Goal: Transaction & Acquisition: Purchase product/service

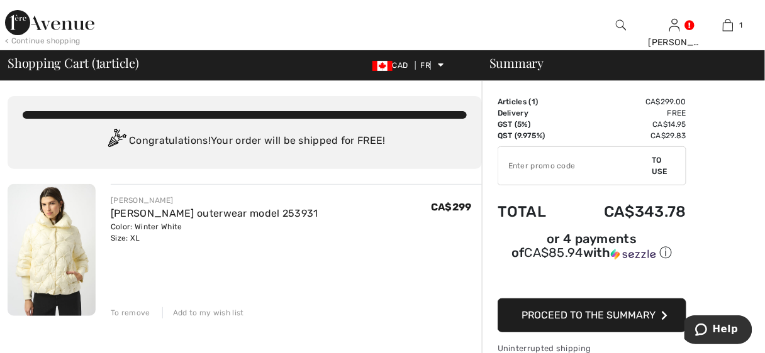
click at [60, 265] on img at bounding box center [52, 250] width 88 height 132
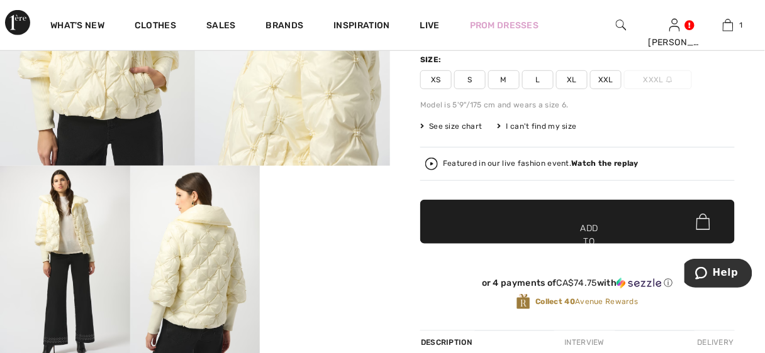
scroll to position [352, 0]
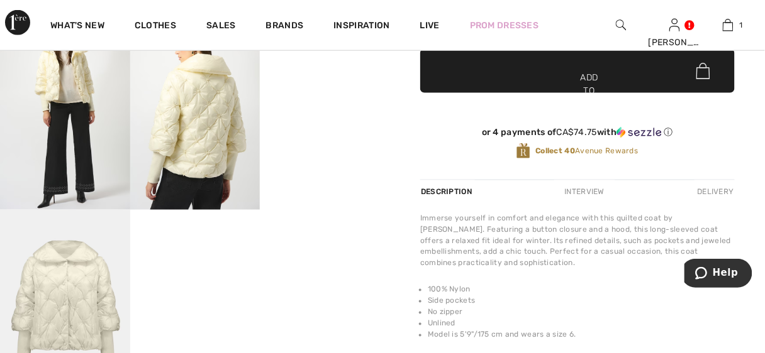
click at [96, 125] on img at bounding box center [65, 112] width 130 height 195
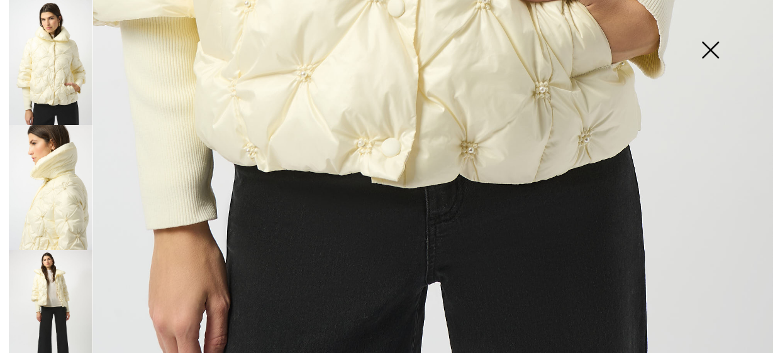
scroll to position [792, 0]
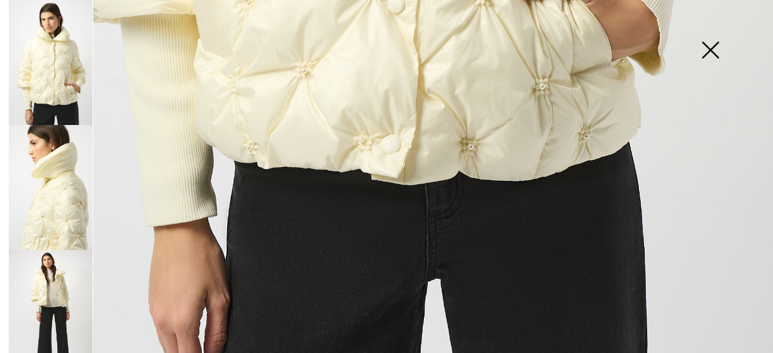
click at [62, 222] on img at bounding box center [51, 187] width 84 height 125
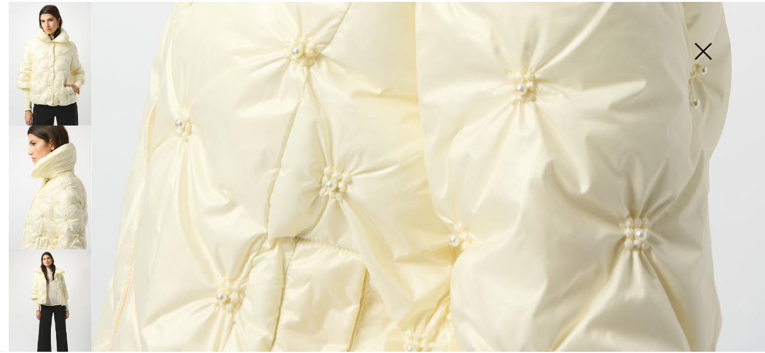
scroll to position [781, 0]
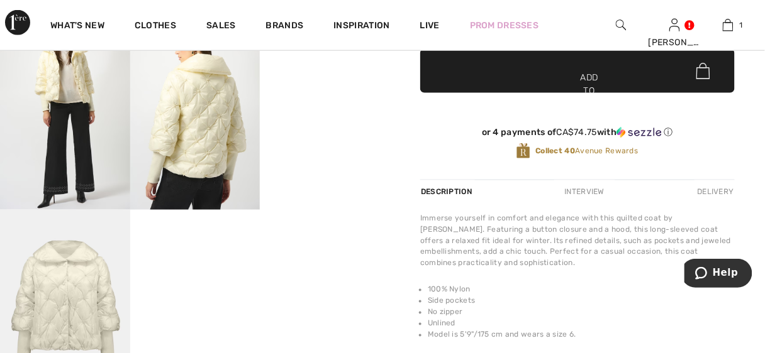
click at [348, 80] on video "Your browser does not support the video tag." at bounding box center [325, 47] width 130 height 65
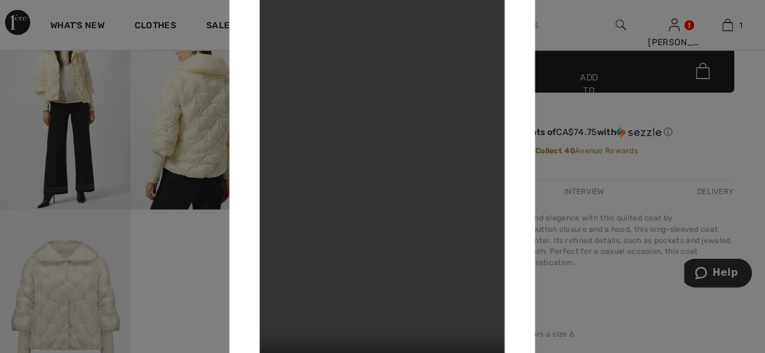
click at [67, 271] on div at bounding box center [382, 176] width 765 height 353
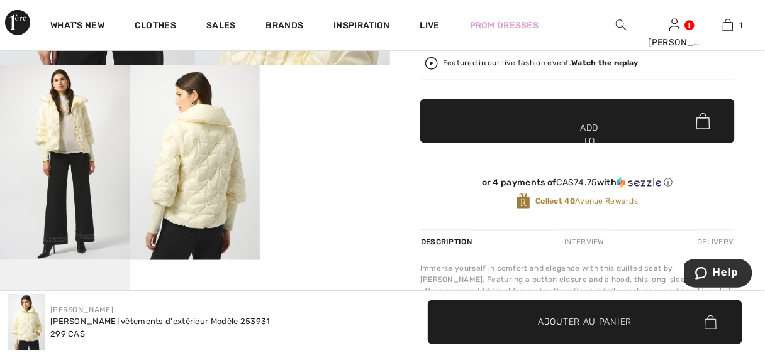
scroll to position [453, 0]
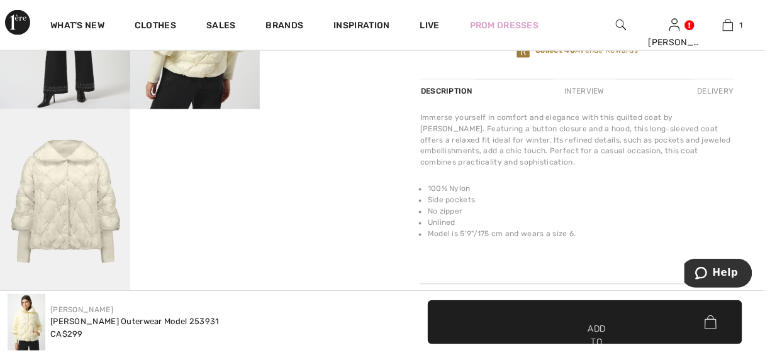
click at [71, 223] on img at bounding box center [65, 206] width 130 height 195
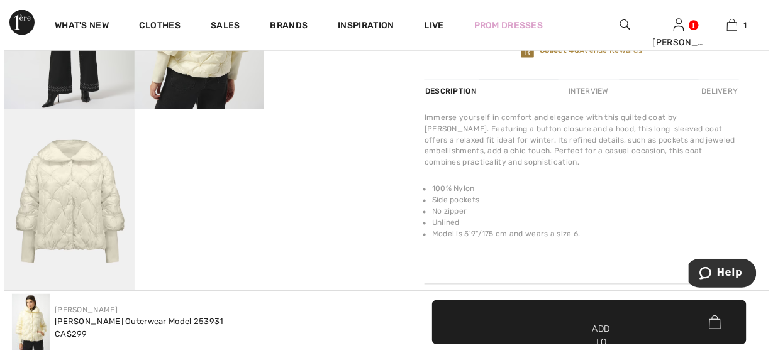
scroll to position [458, 0]
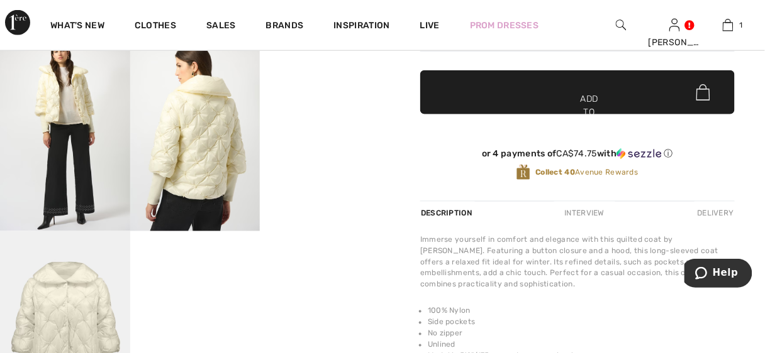
scroll to position [381, 0]
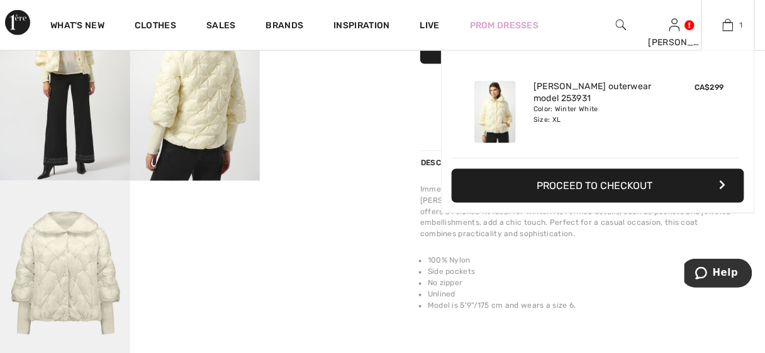
click at [725, 24] on img at bounding box center [728, 25] width 11 height 15
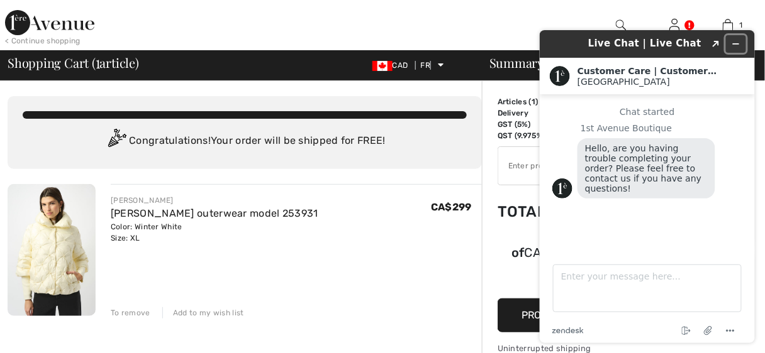
click at [739, 45] on icon "Minimize the widget" at bounding box center [735, 43] width 9 height 9
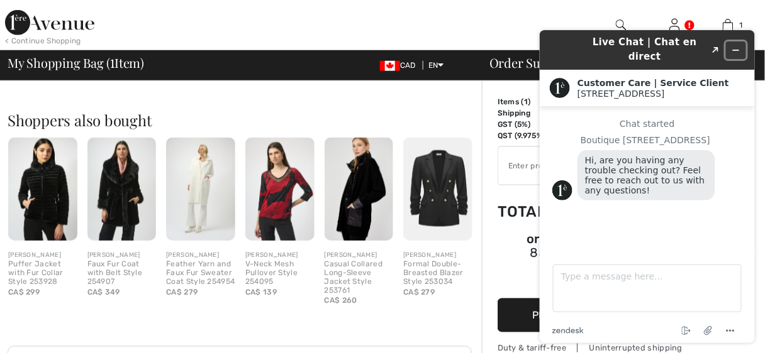
click at [738, 45] on icon "Minimize widget" at bounding box center [735, 49] width 9 height 9
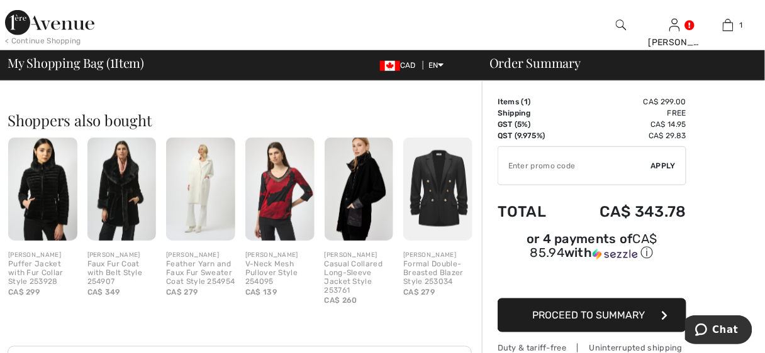
click at [572, 317] on span "Proceed to Summary" at bounding box center [589, 315] width 113 height 12
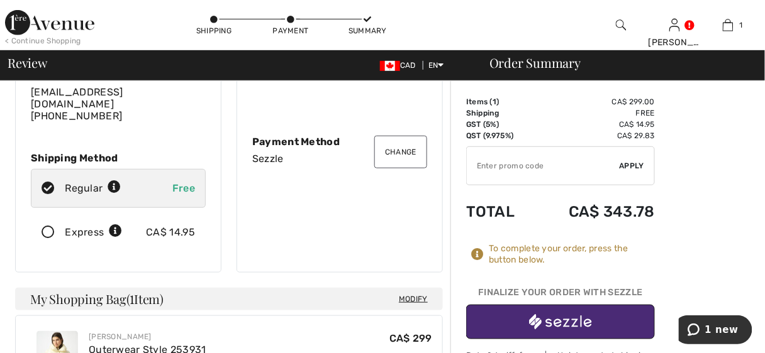
scroll to position [151, 0]
click at [562, 325] on img "button" at bounding box center [560, 322] width 63 height 16
